Goal: Find specific page/section: Find specific page/section

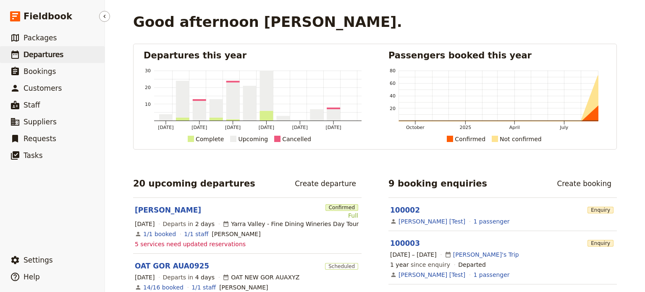
click at [37, 55] on span "Departures" at bounding box center [44, 54] width 40 height 8
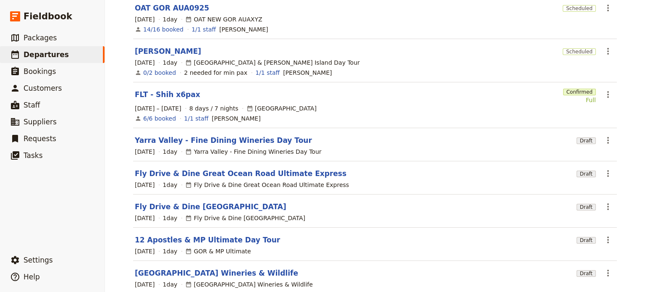
scroll to position [168, 0]
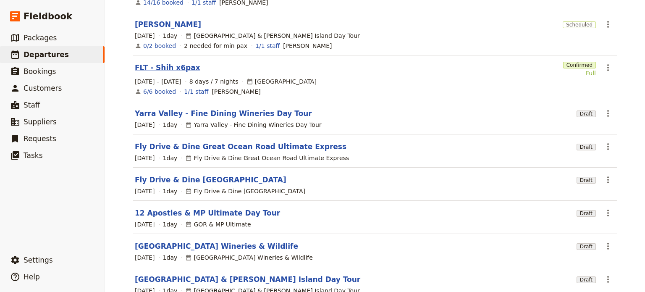
click at [150, 63] on link "FLT - Shih x6pax" at bounding box center [168, 68] width 66 height 10
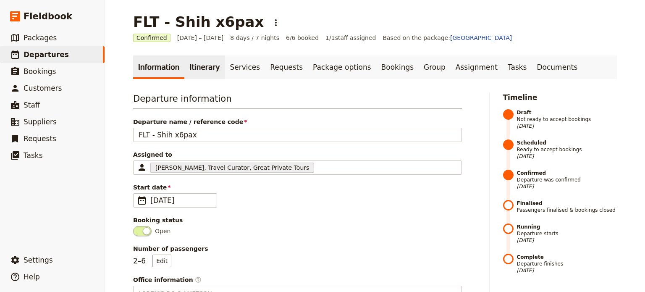
click at [188, 66] on link "Itinerary" at bounding box center [204, 67] width 40 height 24
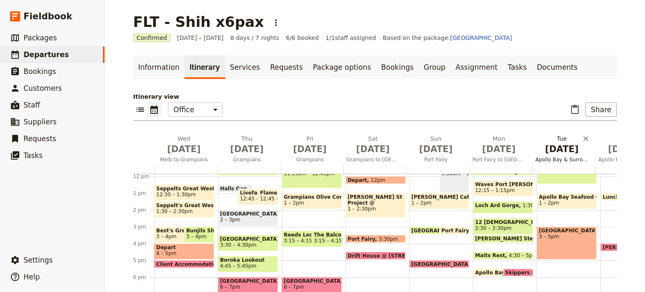
scroll to position [205, 0]
